Goal: Task Accomplishment & Management: Manage account settings

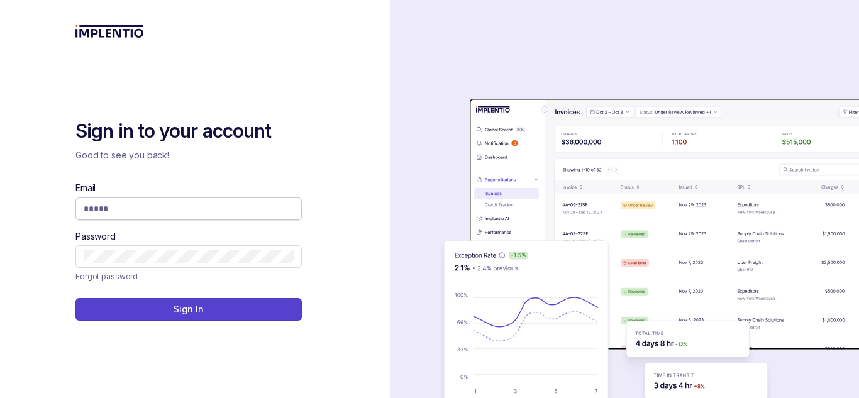
type input "**********"
click at [259, 208] on input "**********" at bounding box center [189, 209] width 210 height 13
